Goal: Go to known website: Go to known website

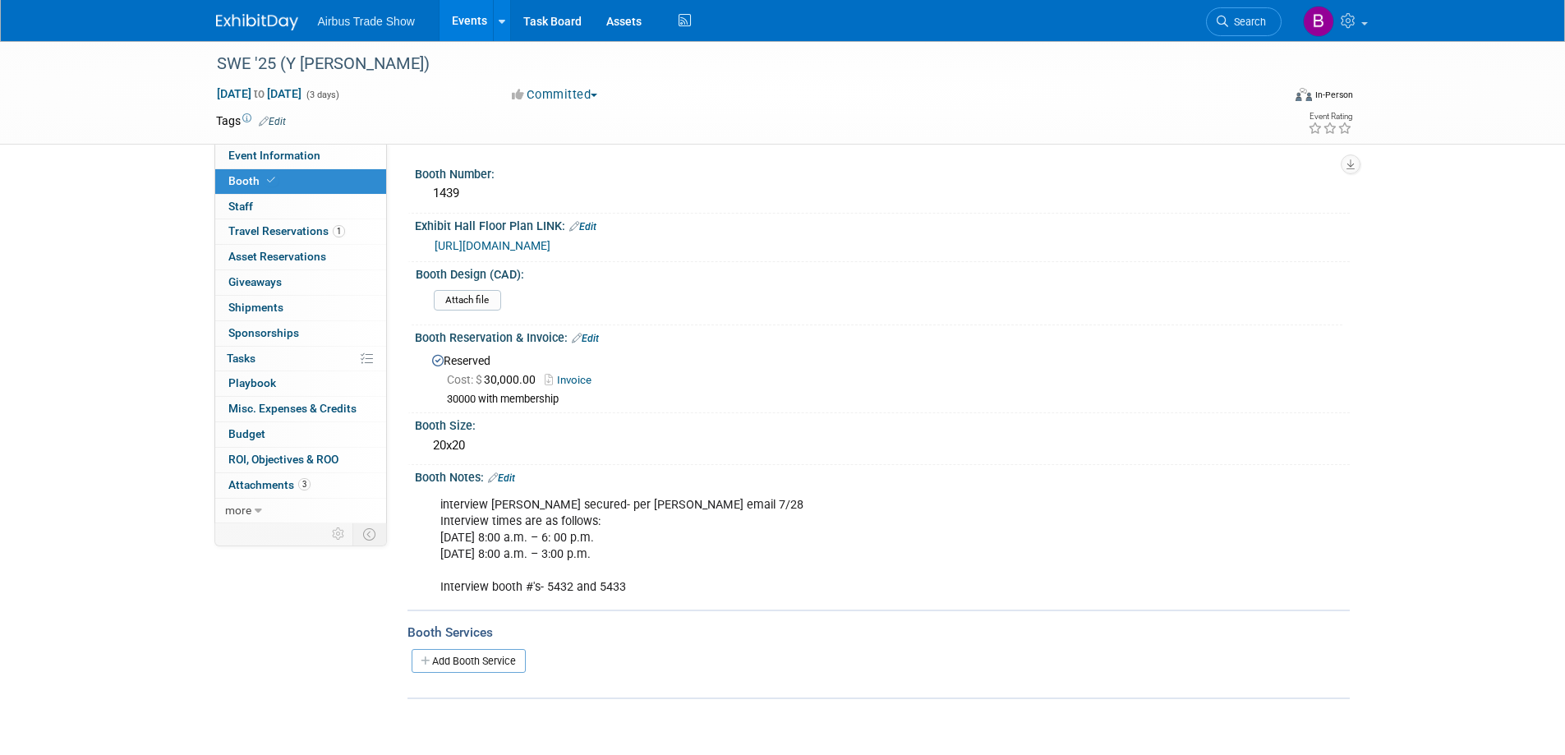
click at [260, 26] on img at bounding box center [257, 22] width 82 height 16
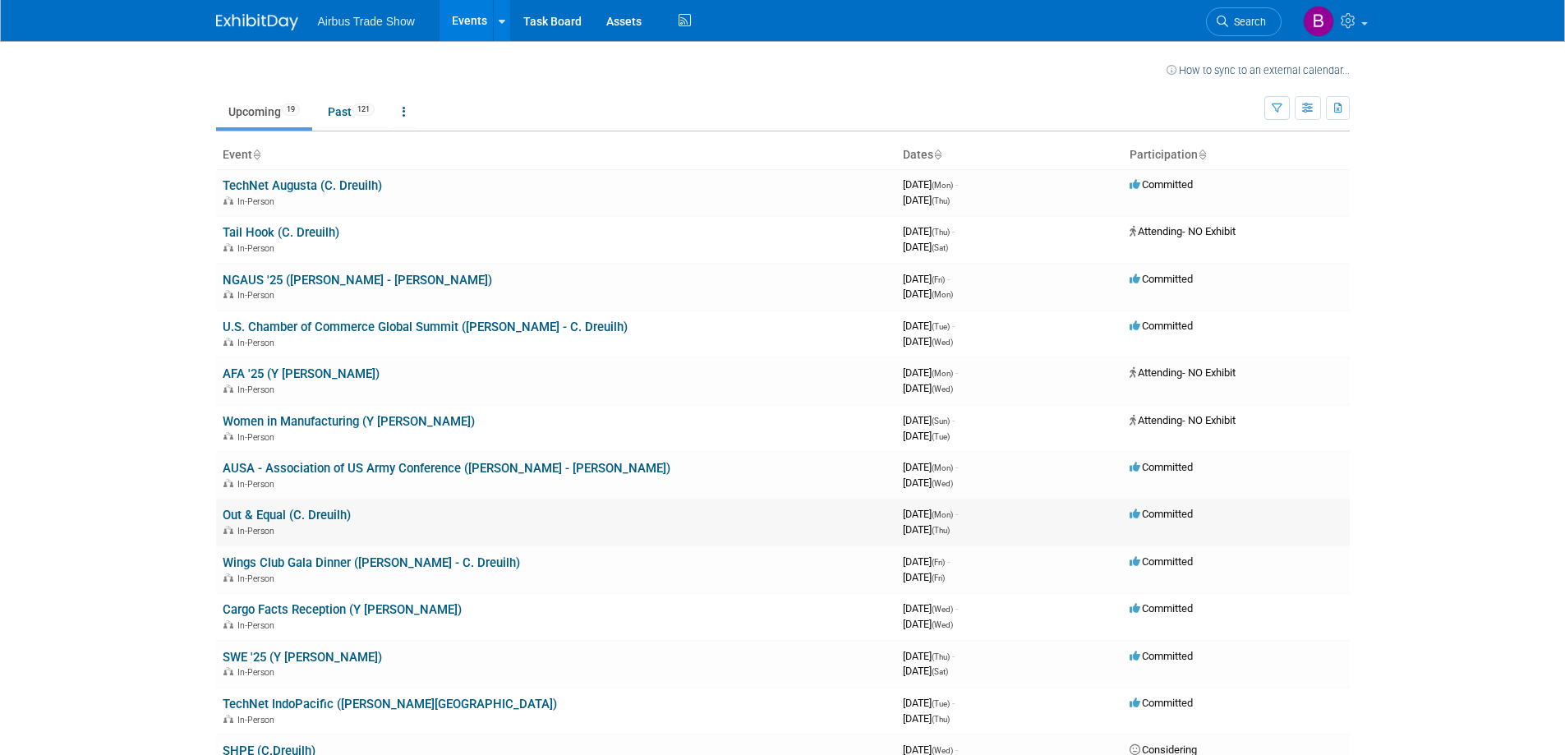
click at [260, 514] on link "Out & Equal (C. Dreuilh)" at bounding box center [287, 515] width 128 height 15
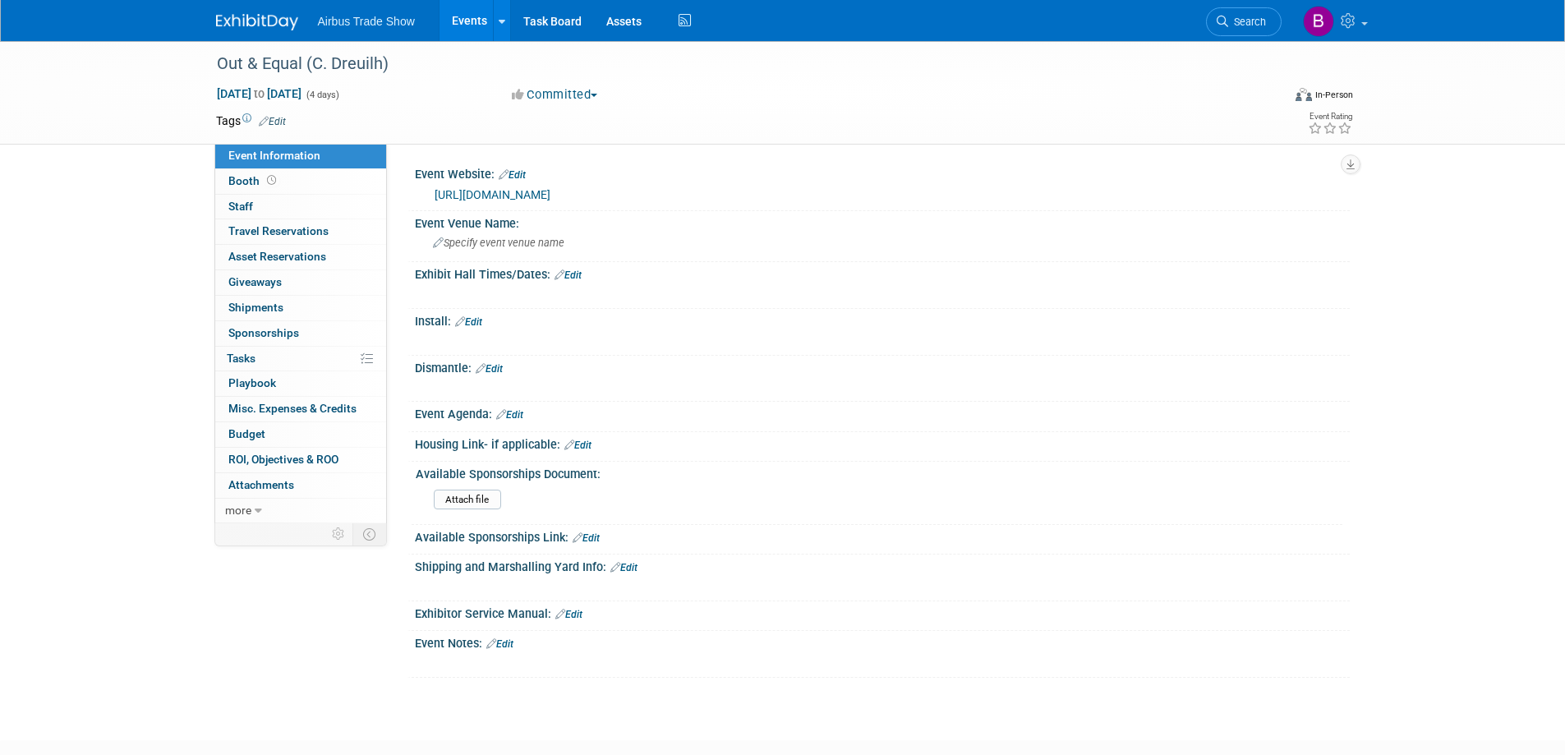
click at [550, 194] on link "[URL][DOMAIN_NAME]" at bounding box center [492, 194] width 116 height 13
